Goal: Task Accomplishment & Management: Complete application form

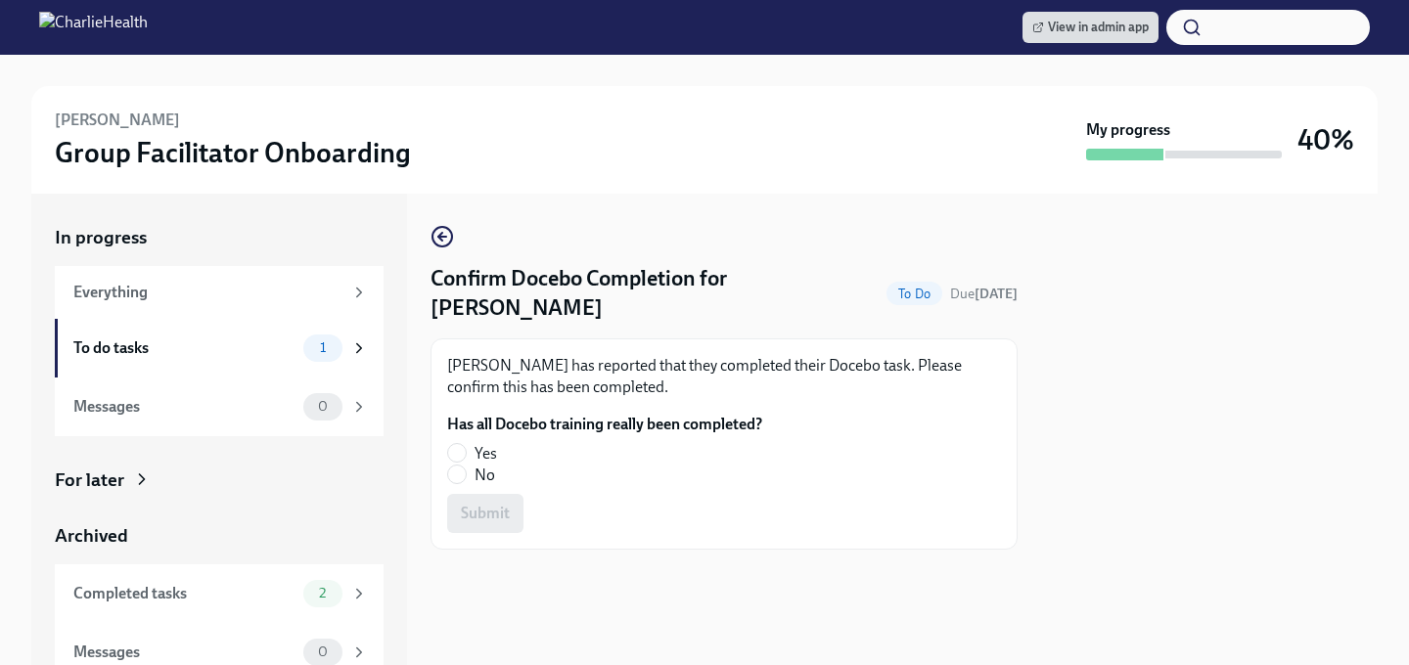
click at [460, 414] on fieldset "Has all Docebo training really been completed? Yes No" at bounding box center [604, 450] width 315 height 72
click at [458, 444] on input "Yes" at bounding box center [457, 453] width 18 height 18
radio input "true"
click at [470, 504] on span "Submit" at bounding box center [485, 514] width 49 height 20
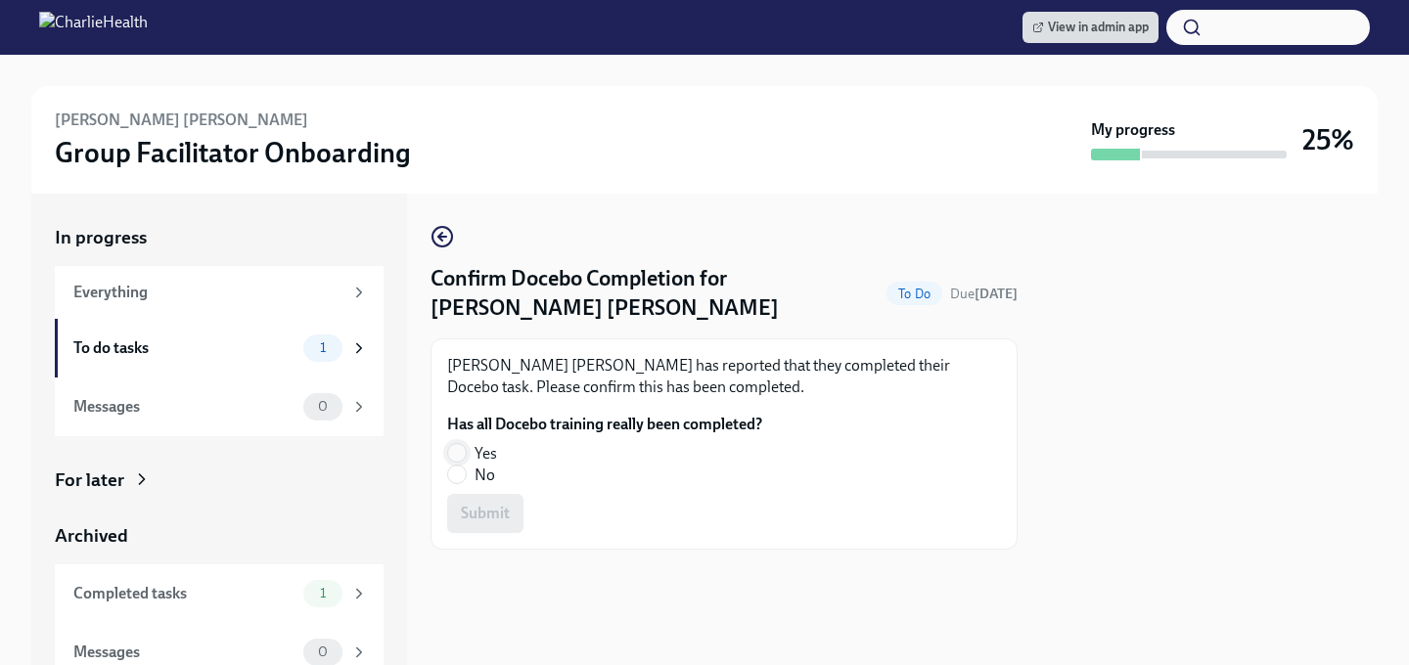
click at [461, 449] on input "Yes" at bounding box center [457, 453] width 18 height 18
radio input "true"
click at [462, 514] on span "Submit" at bounding box center [485, 514] width 49 height 20
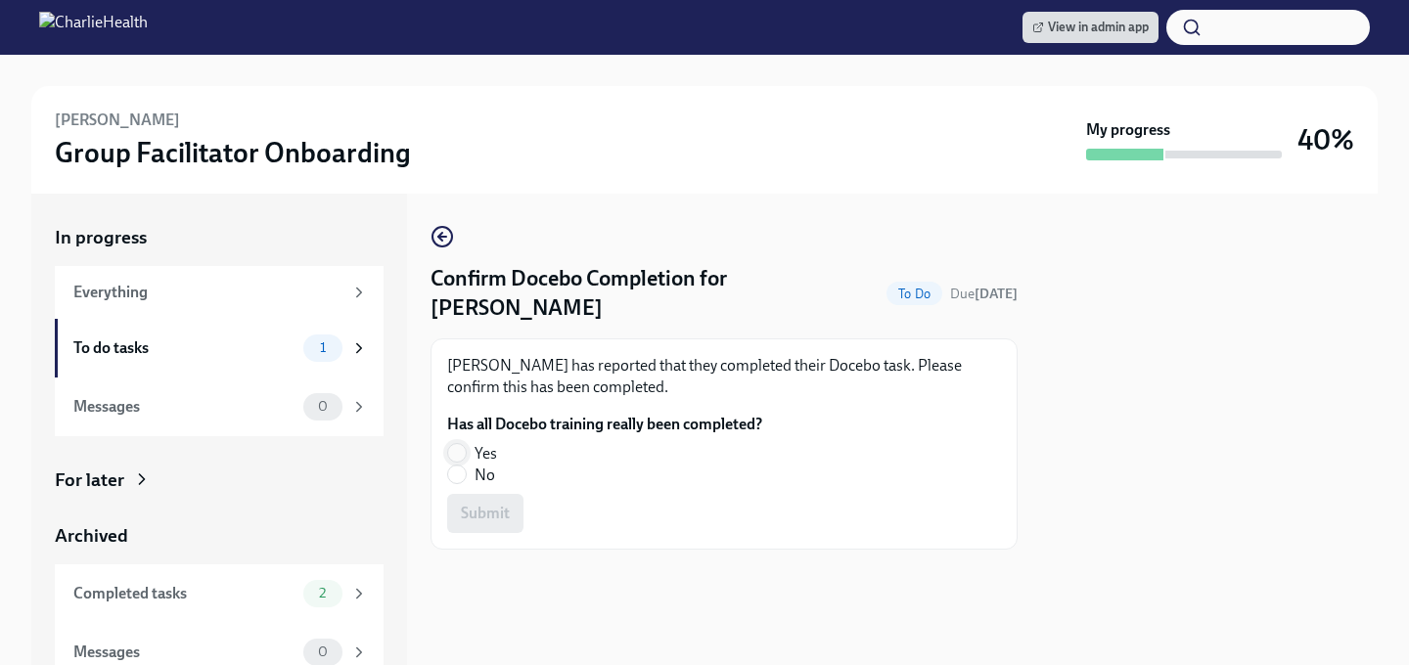
click at [461, 450] on input "Yes" at bounding box center [457, 453] width 18 height 18
radio input "true"
click at [477, 510] on span "Submit" at bounding box center [485, 514] width 49 height 20
